Goal: Communication & Community: Answer question/provide support

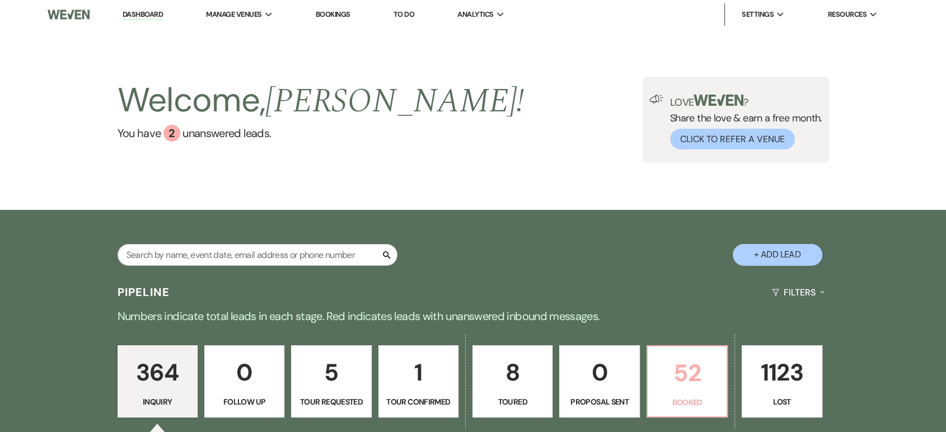
click at [687, 362] on p "52" at bounding box center [687, 373] width 66 height 38
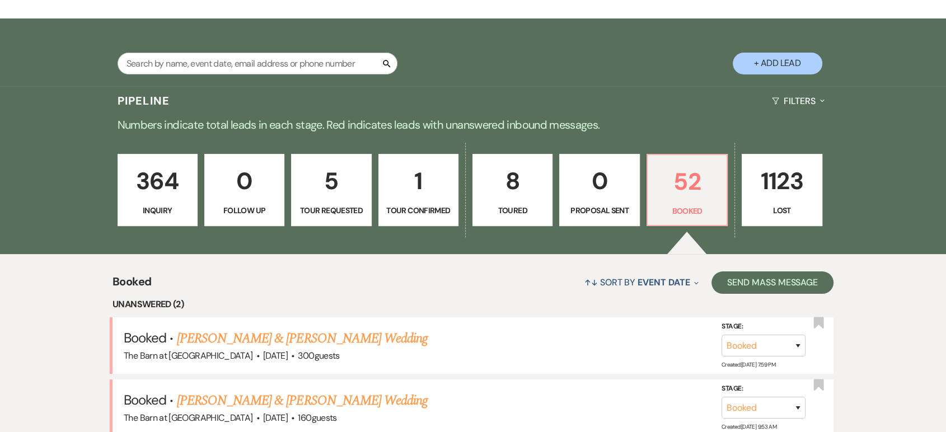
scroll to position [249, 0]
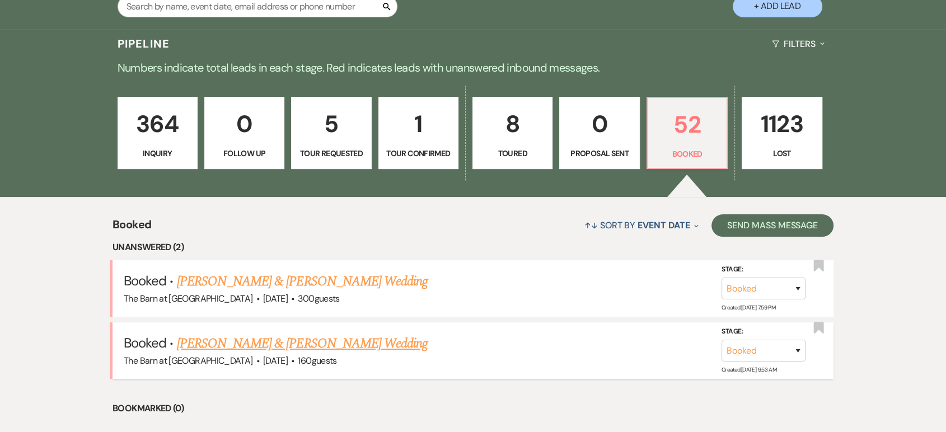
click at [303, 343] on link "[PERSON_NAME] & [PERSON_NAME] Wedding" at bounding box center [302, 344] width 251 height 20
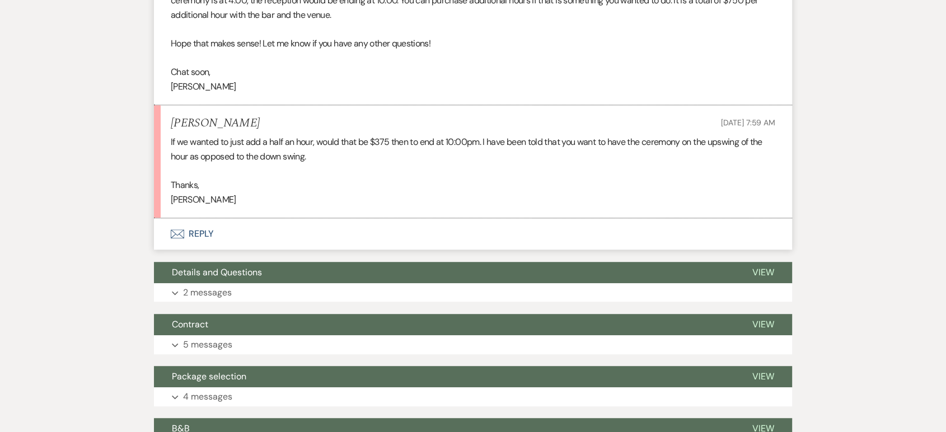
scroll to position [623, 0]
click at [200, 232] on button "Envelope Reply" at bounding box center [473, 233] width 638 height 31
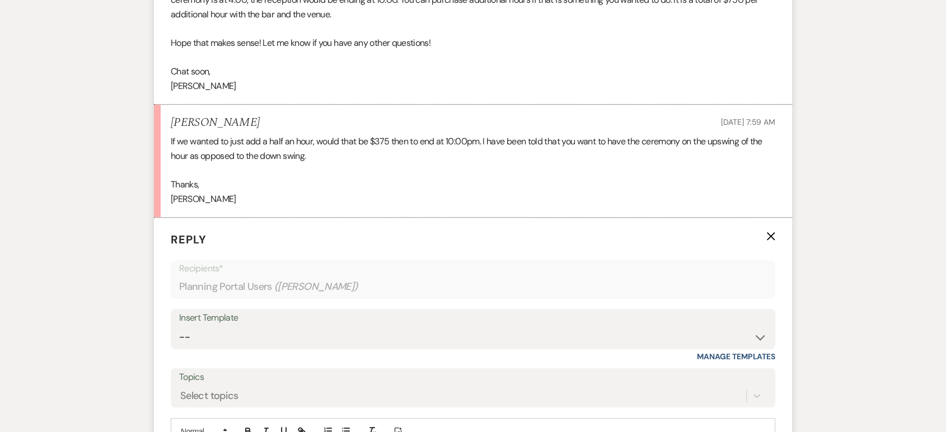
scroll to position [739, 0]
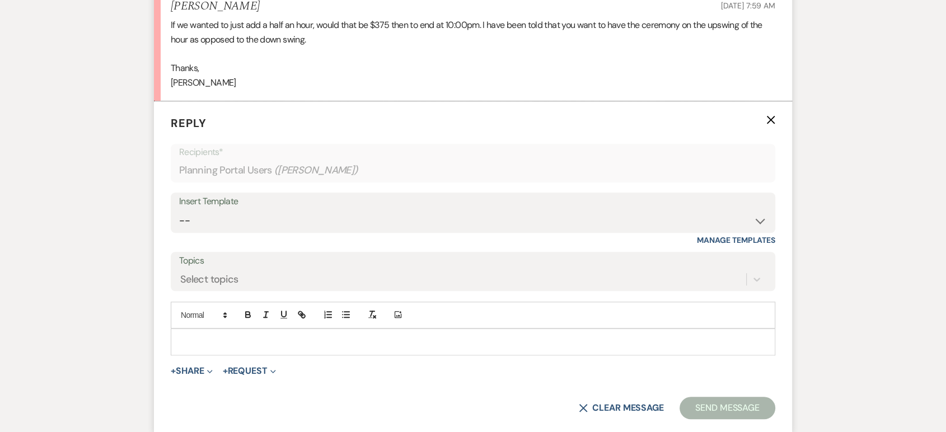
click at [251, 331] on div at bounding box center [473, 342] width 604 height 26
click at [315, 341] on p at bounding box center [473, 342] width 587 height 12
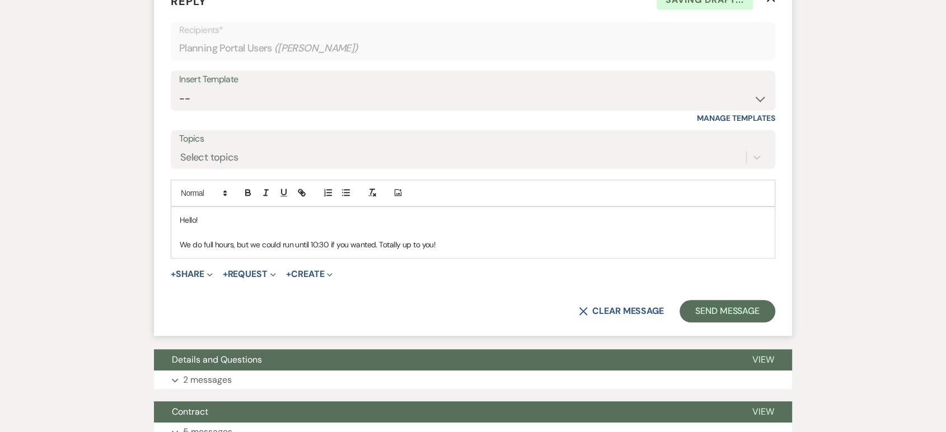
scroll to position [864, 0]
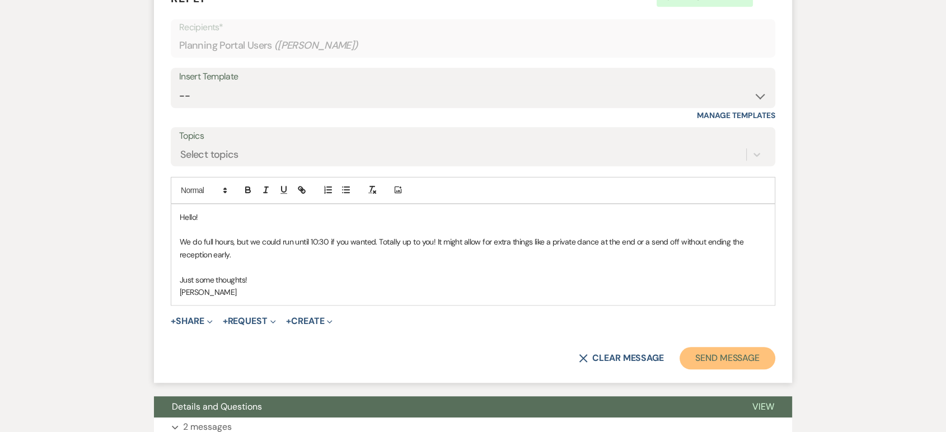
click at [722, 361] on button "Send Message" at bounding box center [728, 358] width 96 height 22
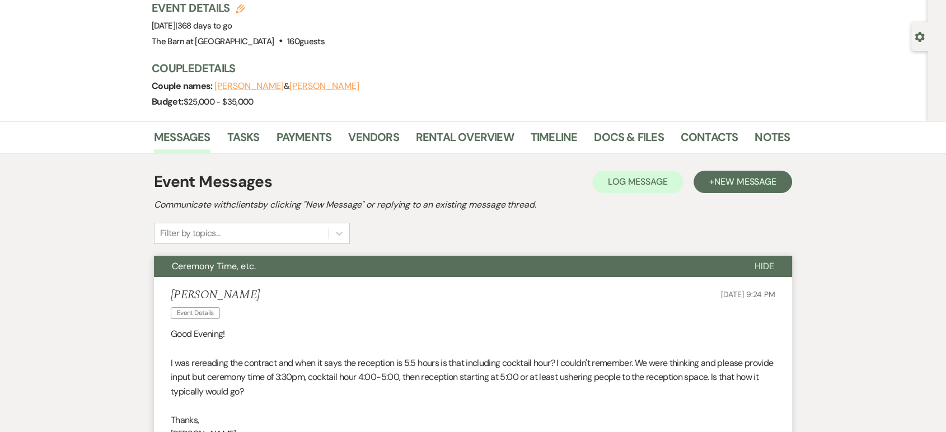
scroll to position [0, 0]
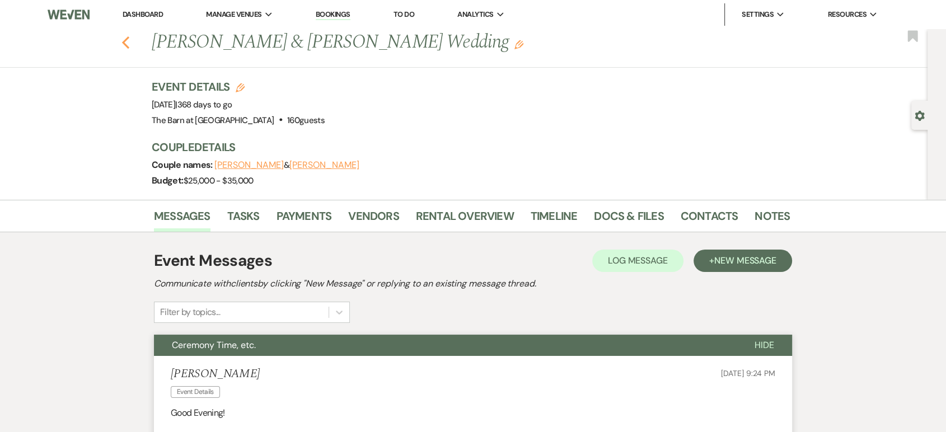
click at [130, 36] on icon "Previous" at bounding box center [125, 42] width 8 height 13
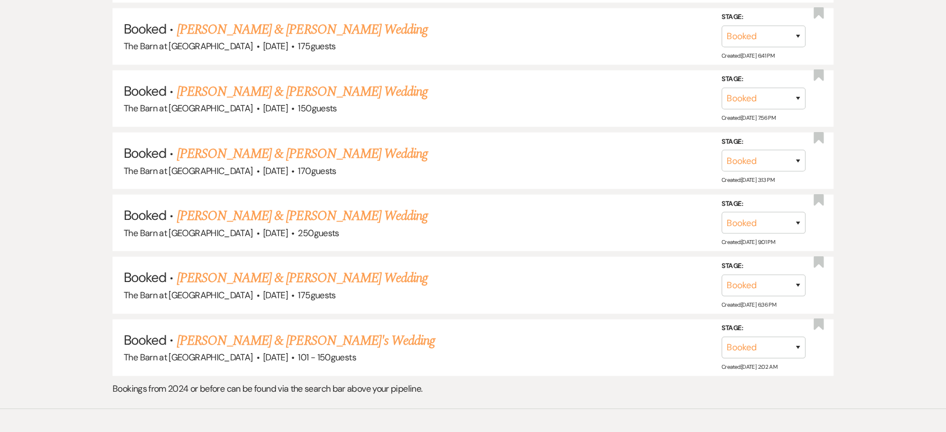
scroll to position [2729, 0]
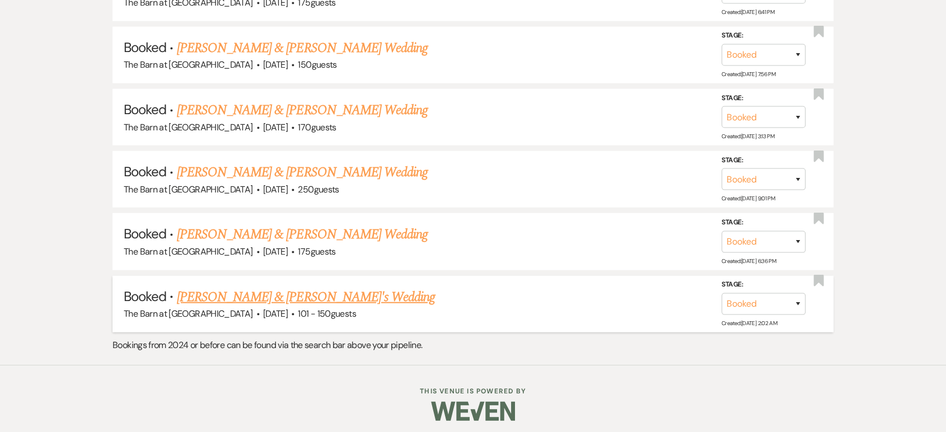
click at [291, 290] on link "[PERSON_NAME] & [PERSON_NAME]'s Wedding" at bounding box center [306, 297] width 259 height 20
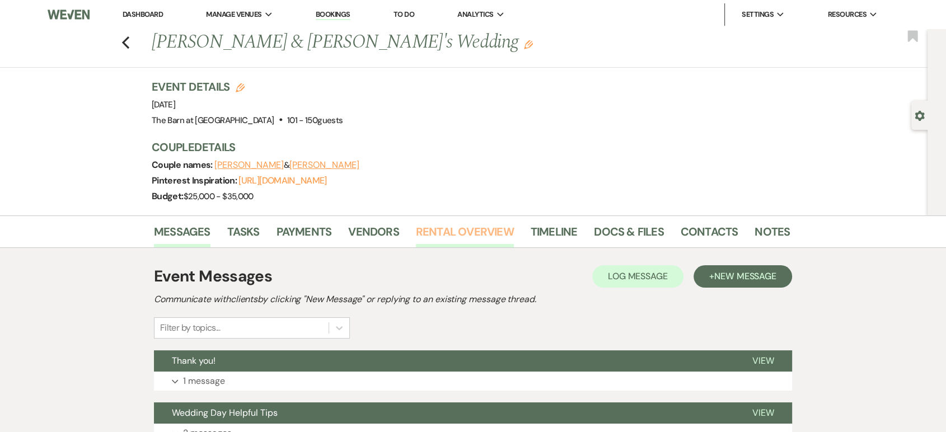
click at [475, 228] on link "Rental Overview" at bounding box center [465, 235] width 98 height 25
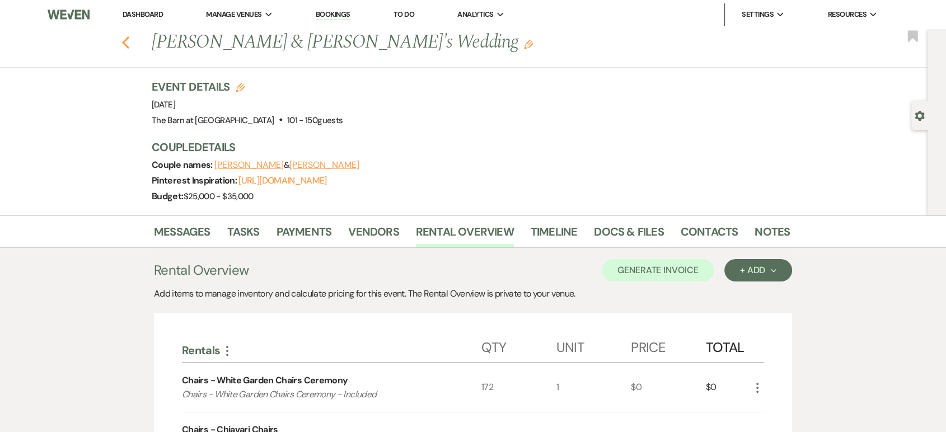
click at [129, 44] on use "button" at bounding box center [125, 42] width 7 height 12
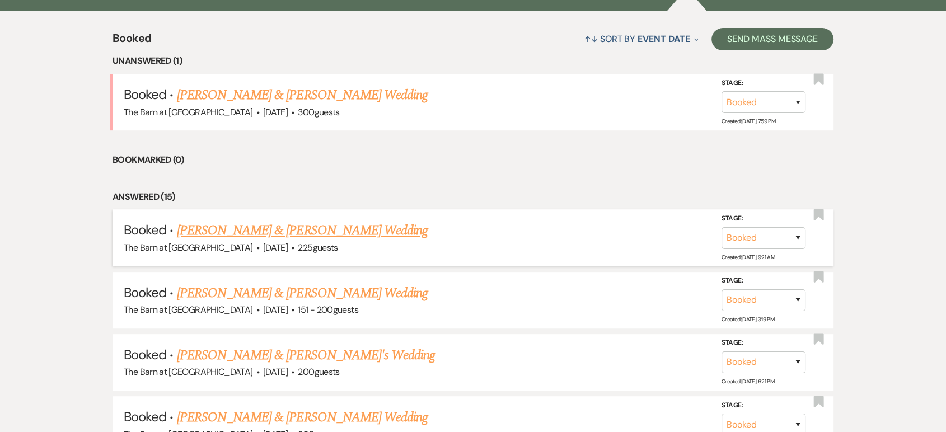
scroll to position [497, 0]
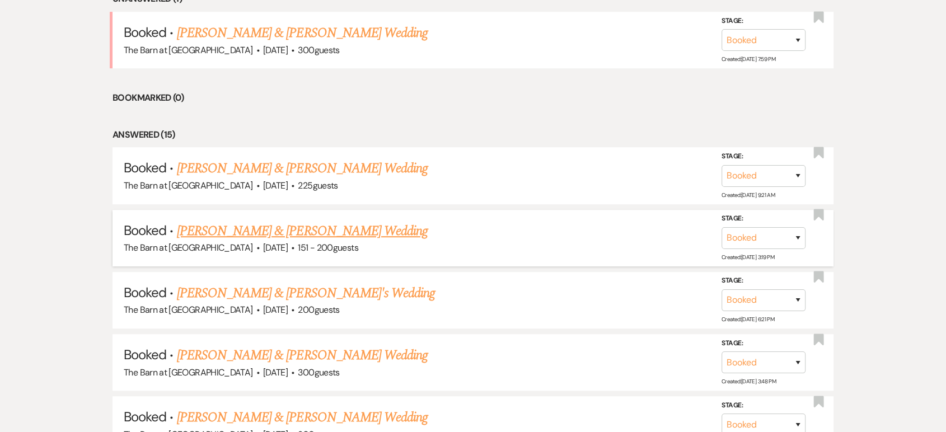
click at [264, 232] on link "[PERSON_NAME] & [PERSON_NAME] Wedding" at bounding box center [302, 231] width 251 height 20
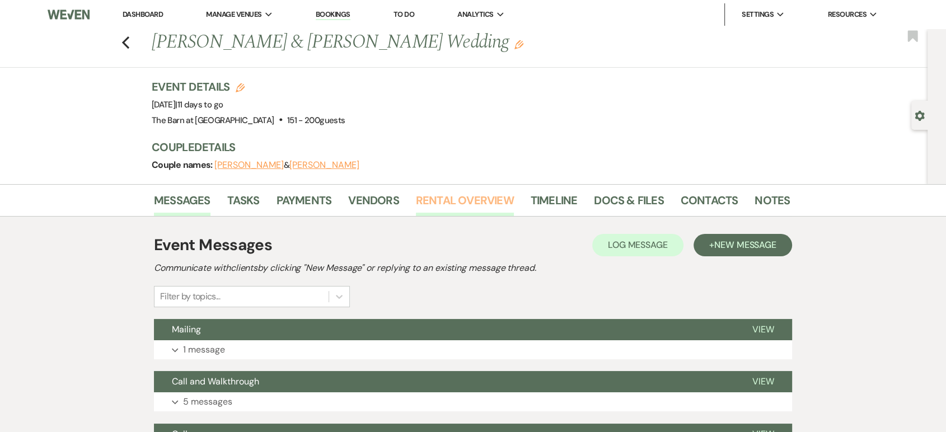
click at [493, 205] on link "Rental Overview" at bounding box center [465, 203] width 98 height 25
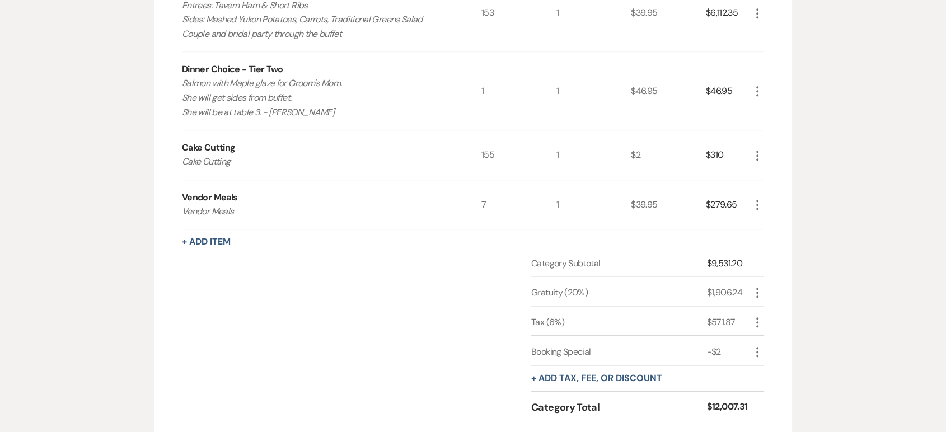
scroll to position [1182, 0]
